Goal: Transaction & Acquisition: Purchase product/service

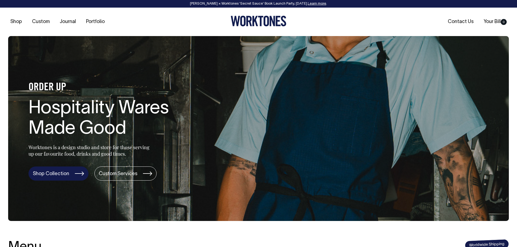
click at [59, 176] on link "Shop Collection" at bounding box center [58, 174] width 60 height 14
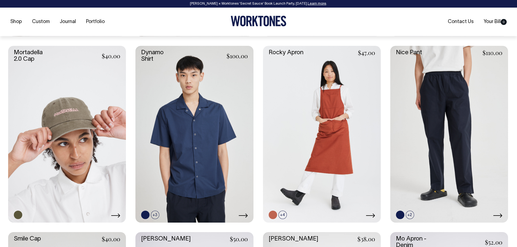
scroll to position [597, 0]
click at [291, 214] on link at bounding box center [292, 215] width 8 height 8
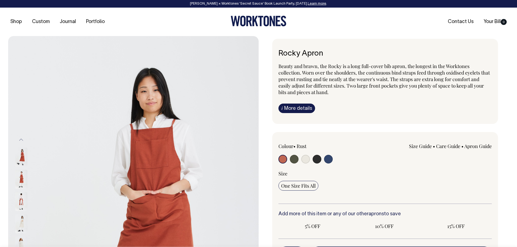
radio input "true"
select select "Natural"
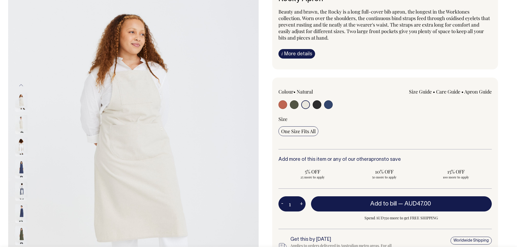
scroll to position [54, 0]
